Goal: Find specific page/section: Find specific page/section

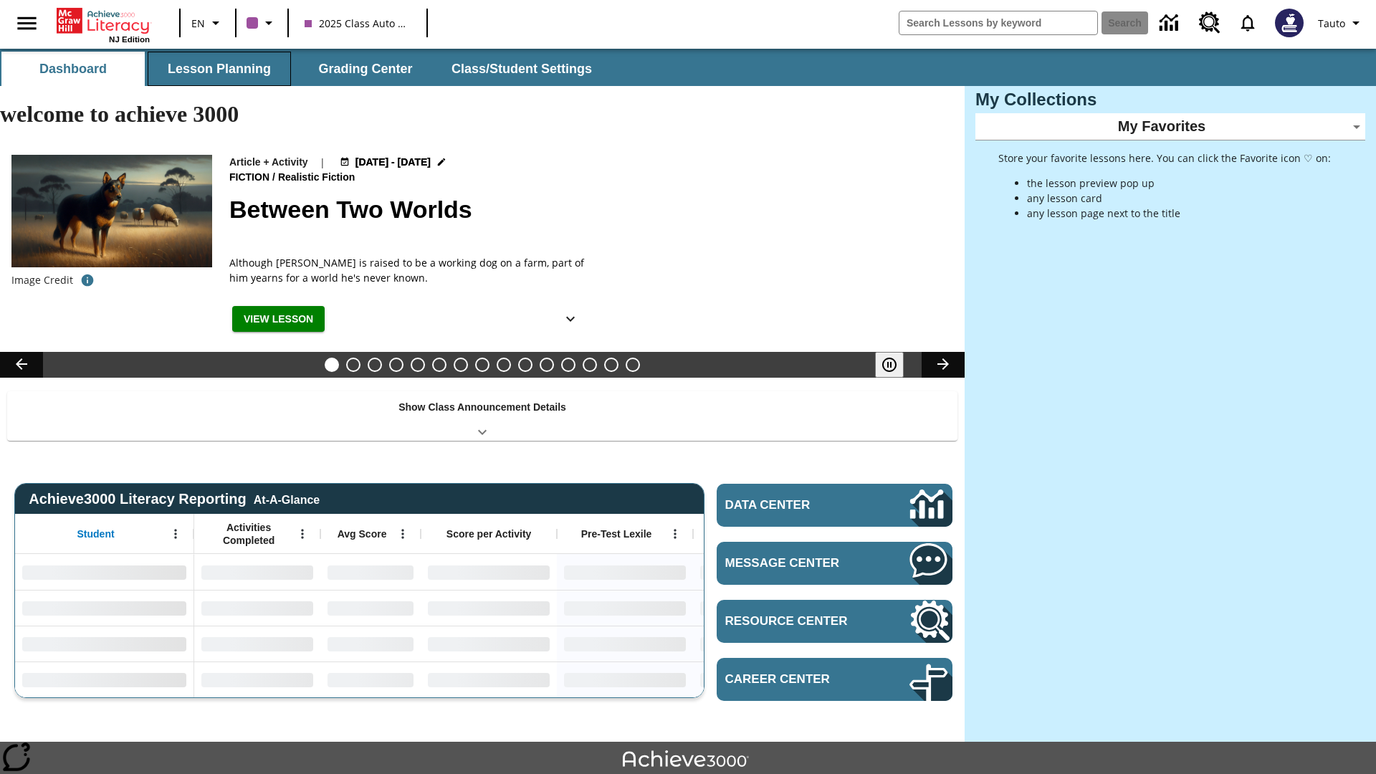
click at [219, 69] on button "Lesson Planning" at bounding box center [219, 69] width 143 height 34
